Goal: Information Seeking & Learning: Learn about a topic

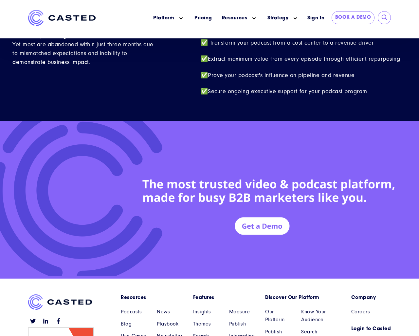
scroll to position [2865, 0]
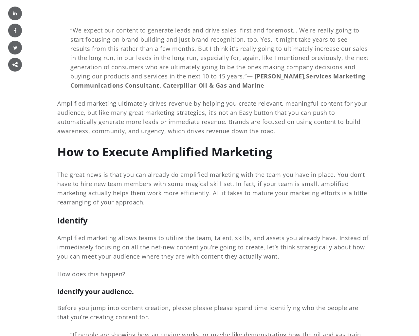
scroll to position [4751, 0]
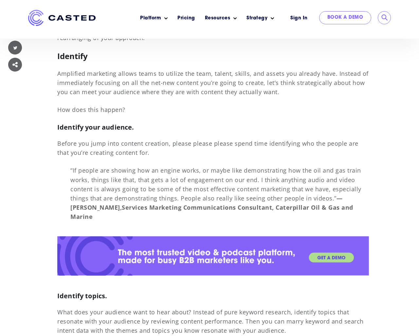
scroll to position [4751, 0]
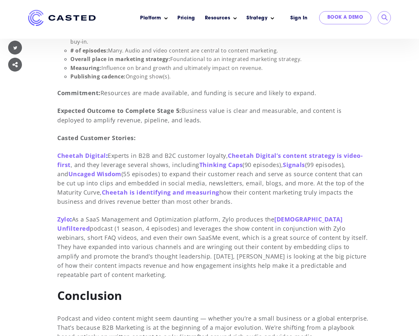
scroll to position [4751, 0]
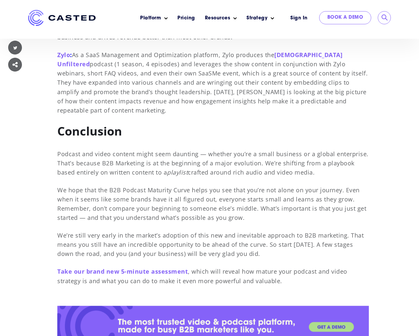
scroll to position [4751, 0]
